Goal: Navigation & Orientation: Go to known website

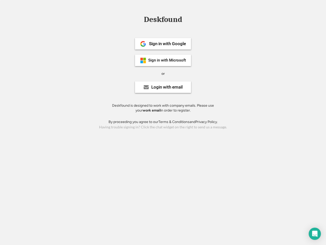
click at [163, 73] on div "or" at bounding box center [162, 73] width 3 height 5
click at [163, 20] on div "Deskfound" at bounding box center [162, 20] width 43 height 8
click at [139, 19] on div "Deskfound" at bounding box center [163, 21] width 326 height 10
click at [163, 20] on div "Deskfound" at bounding box center [162, 20] width 43 height 8
click at [163, 73] on div "or" at bounding box center [162, 73] width 3 height 5
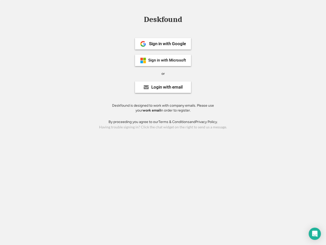
click at [163, 44] on div "Sign in with Google" at bounding box center [167, 44] width 37 height 4
click at [167, 44] on div "Sign in with Google" at bounding box center [167, 44] width 37 height 4
click at [143, 44] on img at bounding box center [143, 44] width 6 height 6
click at [163, 60] on div "Sign in with Microsoft" at bounding box center [167, 60] width 38 height 4
click at [167, 60] on div "Sign in with Microsoft" at bounding box center [167, 60] width 38 height 4
